Goal: Information Seeking & Learning: Check status

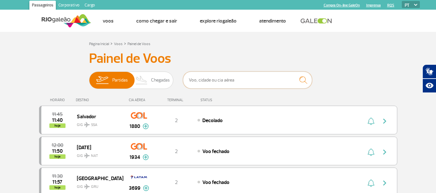
click at [224, 73] on input "text" at bounding box center [247, 80] width 129 height 17
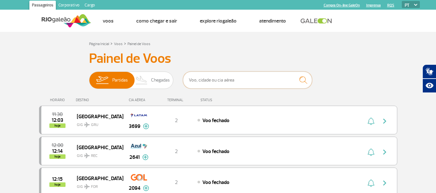
drag, startPoint x: 211, startPoint y: 82, endPoint x: 178, endPoint y: 77, distance: 33.2
click at [178, 77] on div "Partidas Chegadas" at bounding box center [218, 81] width 258 height 19
drag, startPoint x: 221, startPoint y: 82, endPoint x: 199, endPoint y: 86, distance: 23.1
click at [186, 75] on input "text" at bounding box center [247, 80] width 129 height 17
click at [199, 86] on input "text" at bounding box center [247, 80] width 129 height 17
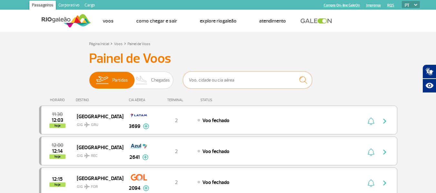
click at [202, 84] on input "text" at bounding box center [247, 80] width 129 height 17
click at [203, 82] on input "text" at bounding box center [247, 80] width 129 height 17
click at [204, 82] on input "text" at bounding box center [247, 80] width 129 height 17
click at [206, 84] on input "text" at bounding box center [247, 80] width 129 height 17
click at [210, 80] on div at bounding box center [247, 81] width 129 height 19
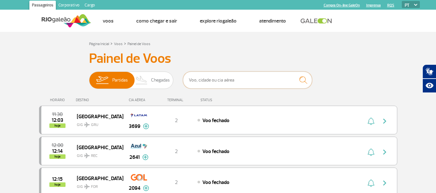
click at [209, 79] on input "text" at bounding box center [247, 80] width 129 height 17
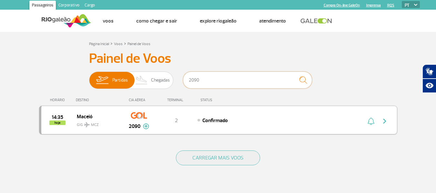
type input "2090"
click at [384, 118] on img "button" at bounding box center [384, 121] width 8 height 8
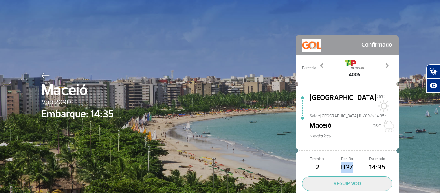
drag, startPoint x: 350, startPoint y: 162, endPoint x: 331, endPoint y: 157, distance: 19.3
click at [332, 162] on span "B37" at bounding box center [347, 167] width 30 height 11
click at [341, 162] on span "B37" at bounding box center [347, 167] width 30 height 11
